Goal: Information Seeking & Learning: Learn about a topic

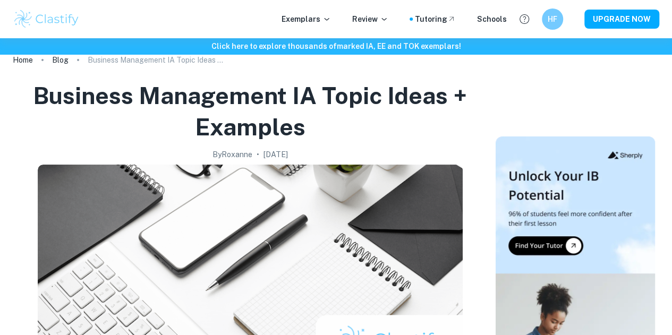
scroll to position [15, 0]
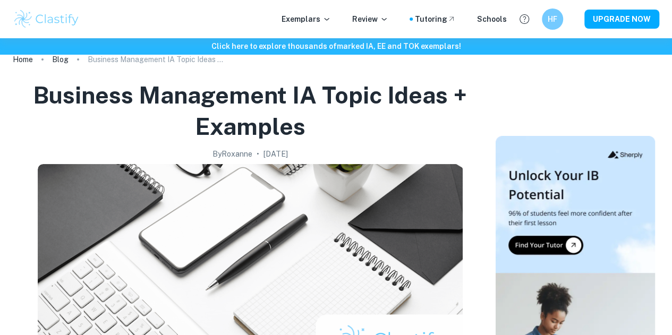
click at [540, 14] on div "Exemplars Review Tutoring Schools HF UPGRADE NOW" at bounding box center [336, 19] width 672 height 21
click at [547, 20] on div "HF" at bounding box center [552, 19] width 21 height 21
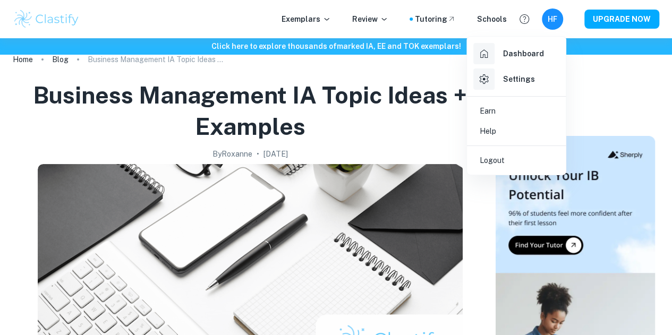
click at [516, 61] on div "Dashboard" at bounding box center [509, 53] width 71 height 21
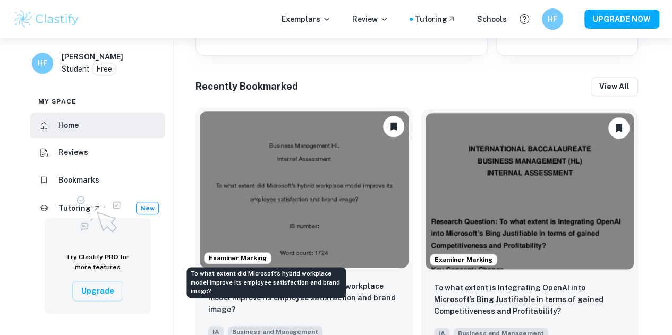
scroll to position [483, 0]
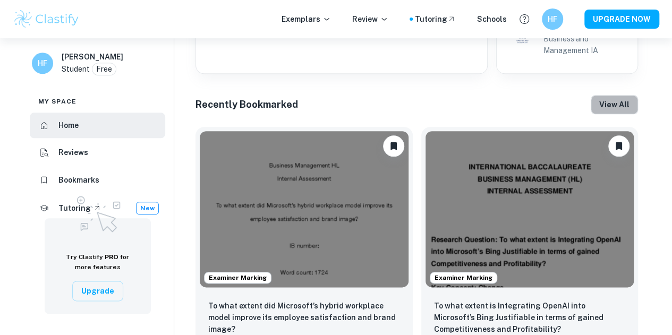
click at [627, 103] on button "View all" at bounding box center [614, 104] width 47 height 19
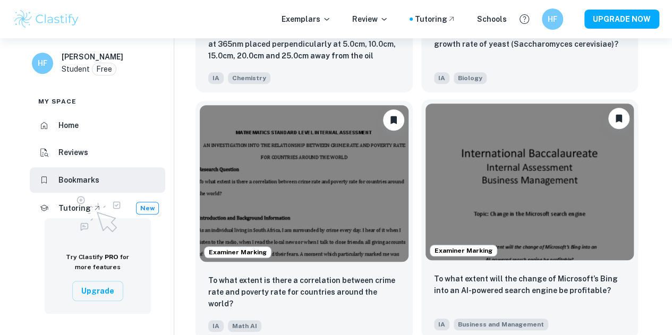
scroll to position [301, 0]
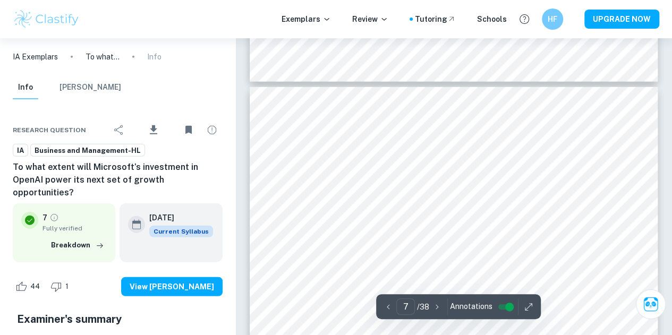
scroll to position [3293, 0]
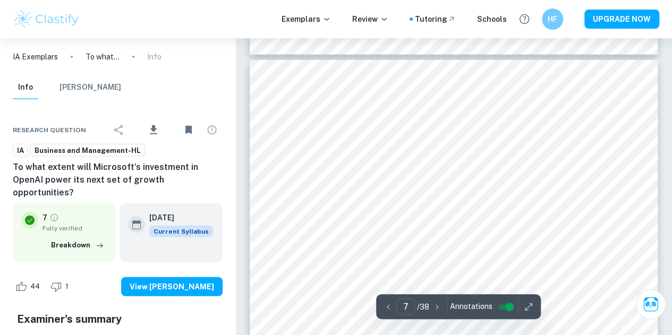
type input "6"
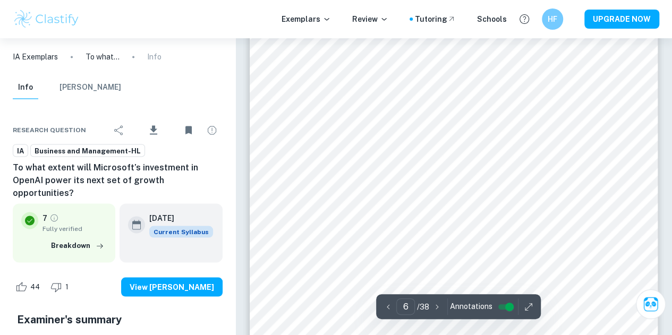
scroll to position [2877, 0]
